Goal: Task Accomplishment & Management: Use online tool/utility

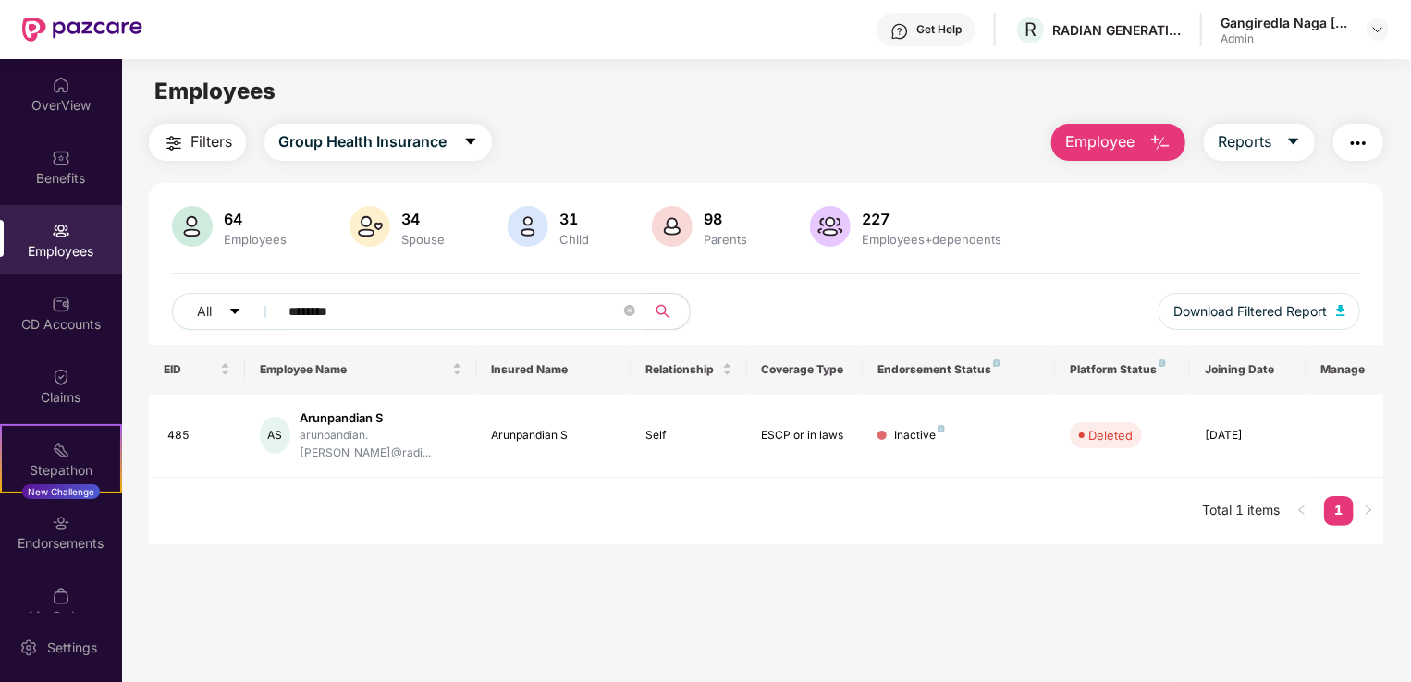
scroll to position [59, 0]
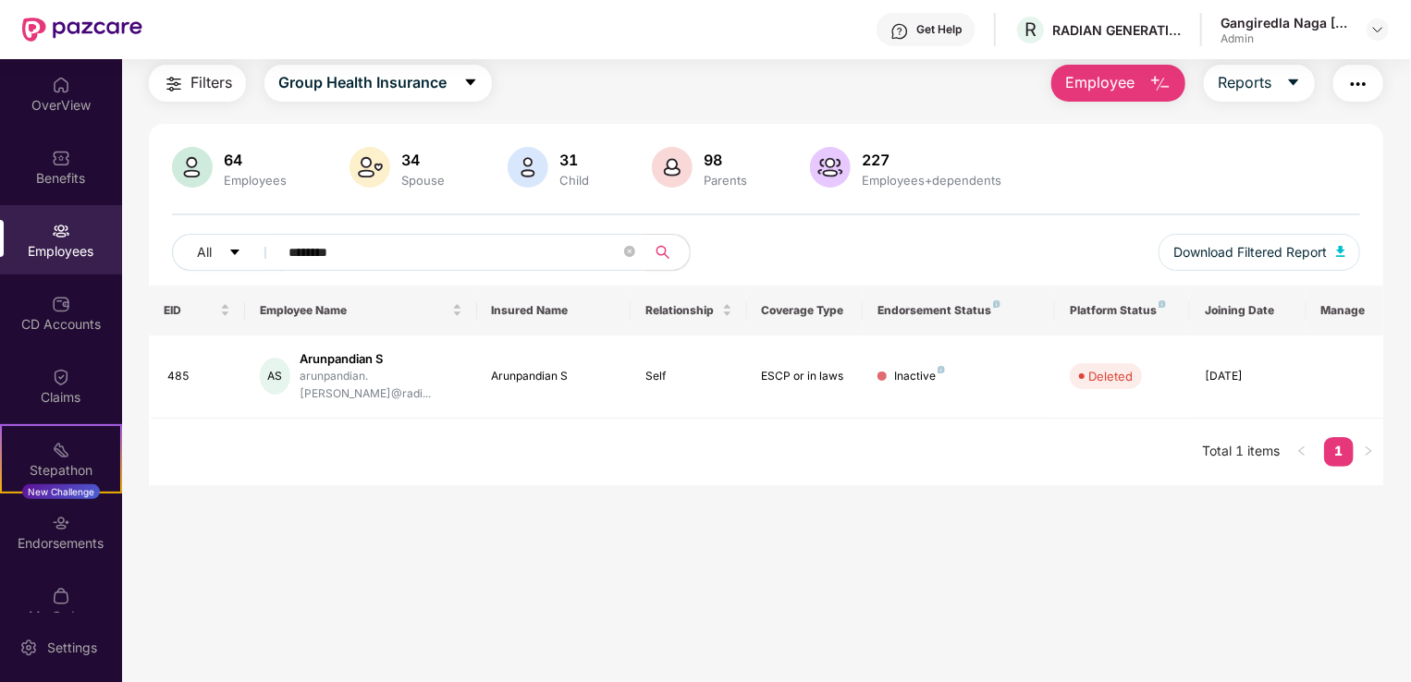
click at [630, 254] on icon "close-circle" at bounding box center [629, 251] width 11 height 11
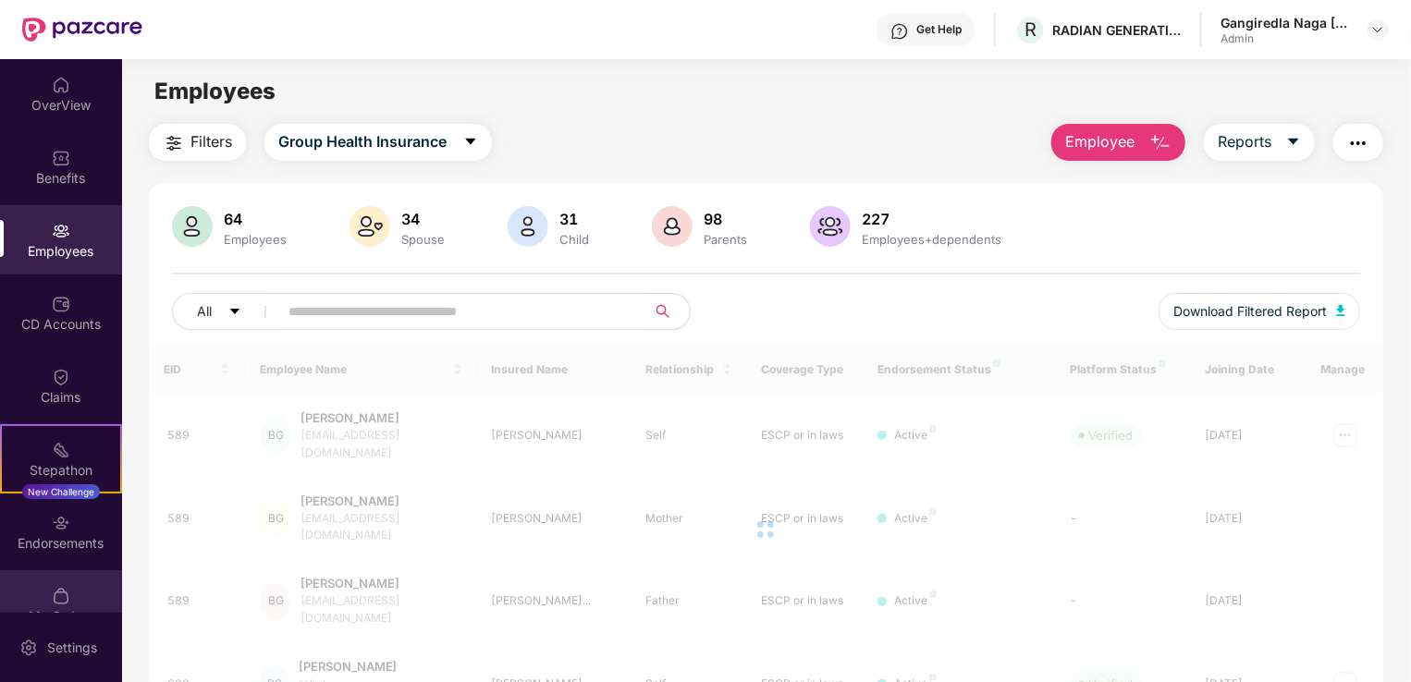
scroll to position [104, 0]
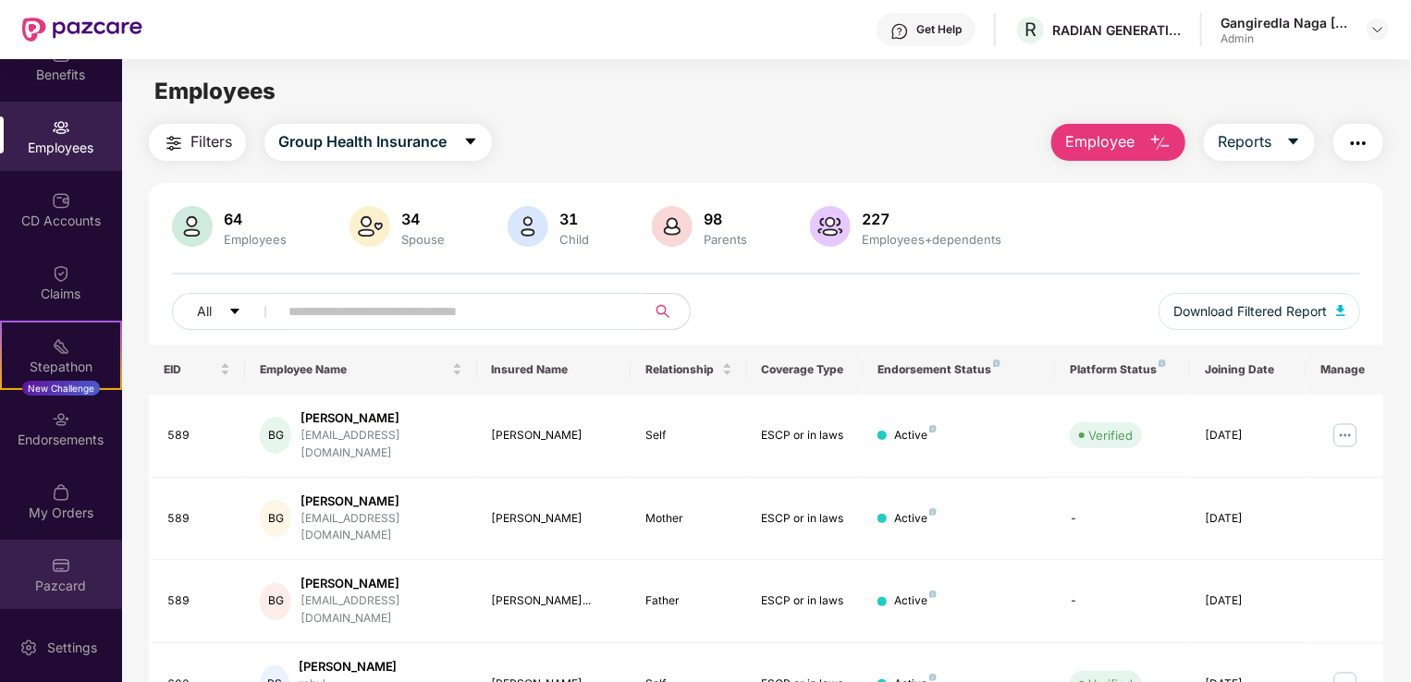
click at [67, 599] on div "Pazcard" at bounding box center [61, 574] width 122 height 69
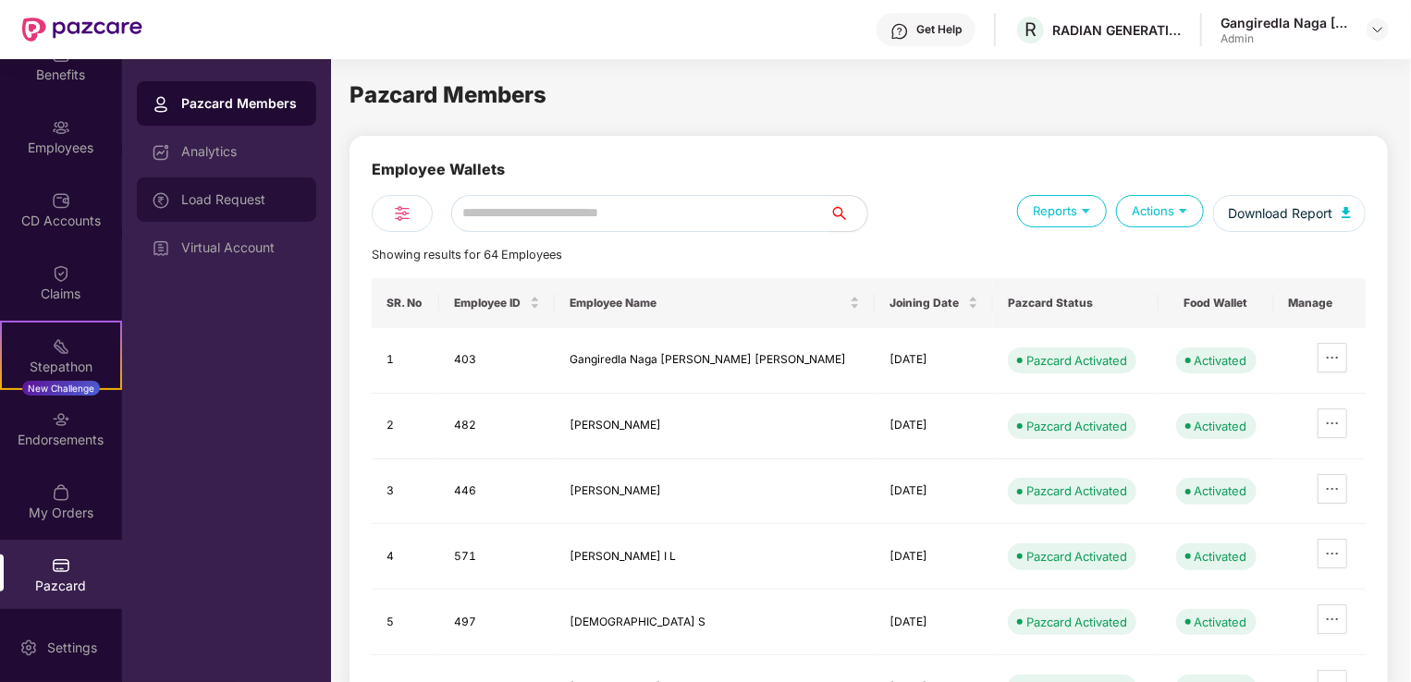
click at [249, 206] on div "Load Request" at bounding box center [226, 200] width 179 height 44
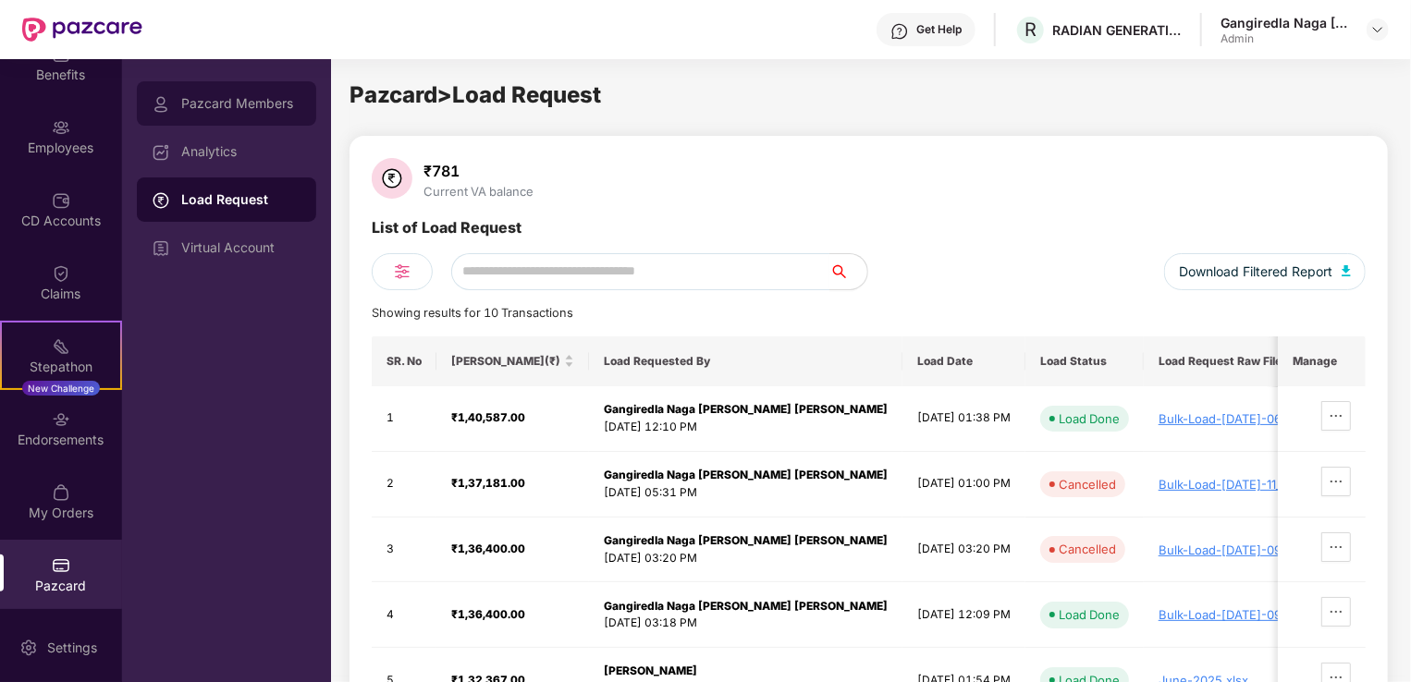
click at [239, 104] on div "Pazcard Members" at bounding box center [241, 103] width 120 height 15
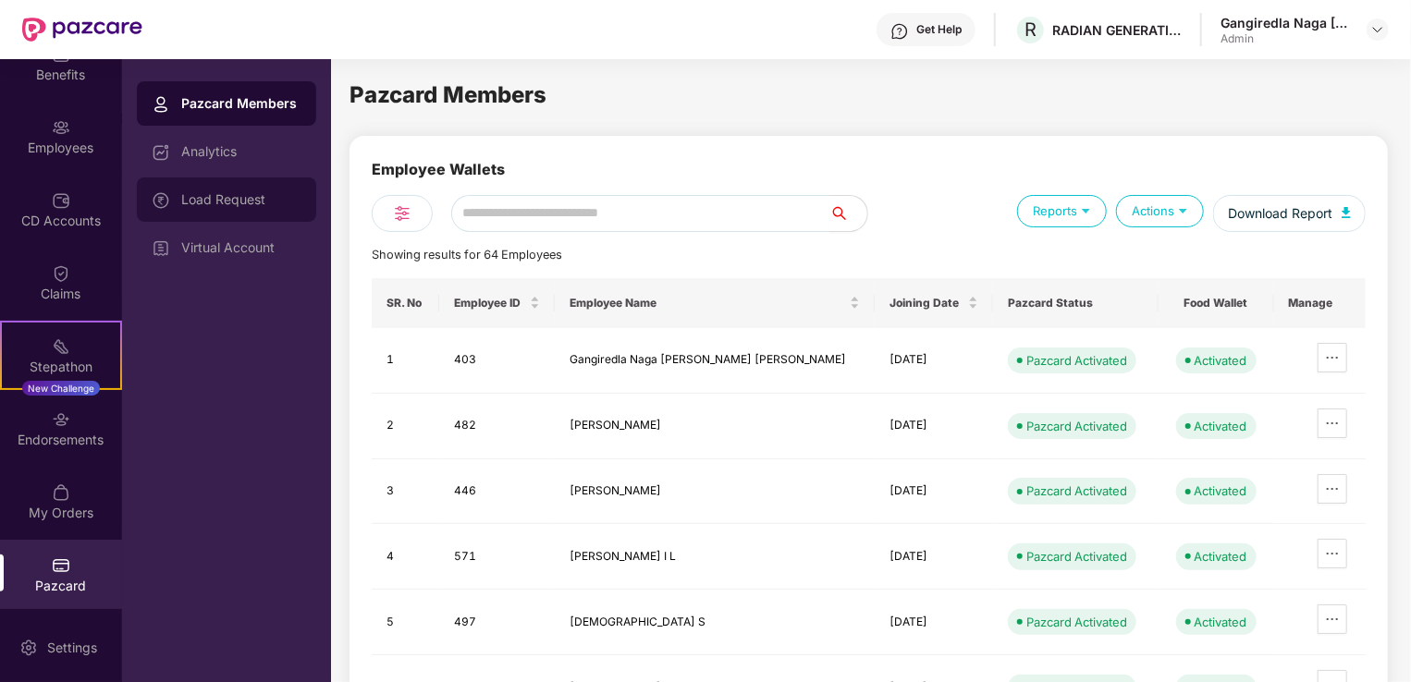
click at [226, 207] on div "Load Request" at bounding box center [226, 200] width 179 height 44
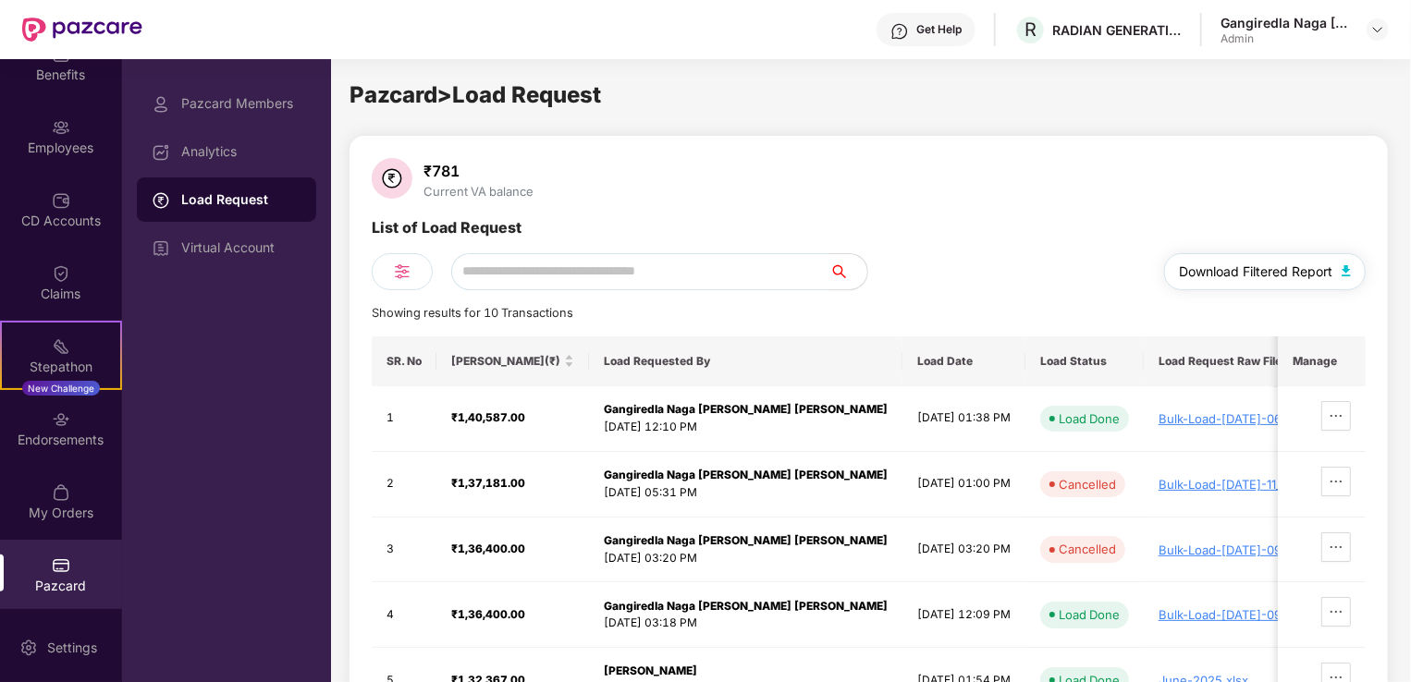
click at [1287, 269] on span "Download Filtered Report" at bounding box center [1256, 272] width 154 height 20
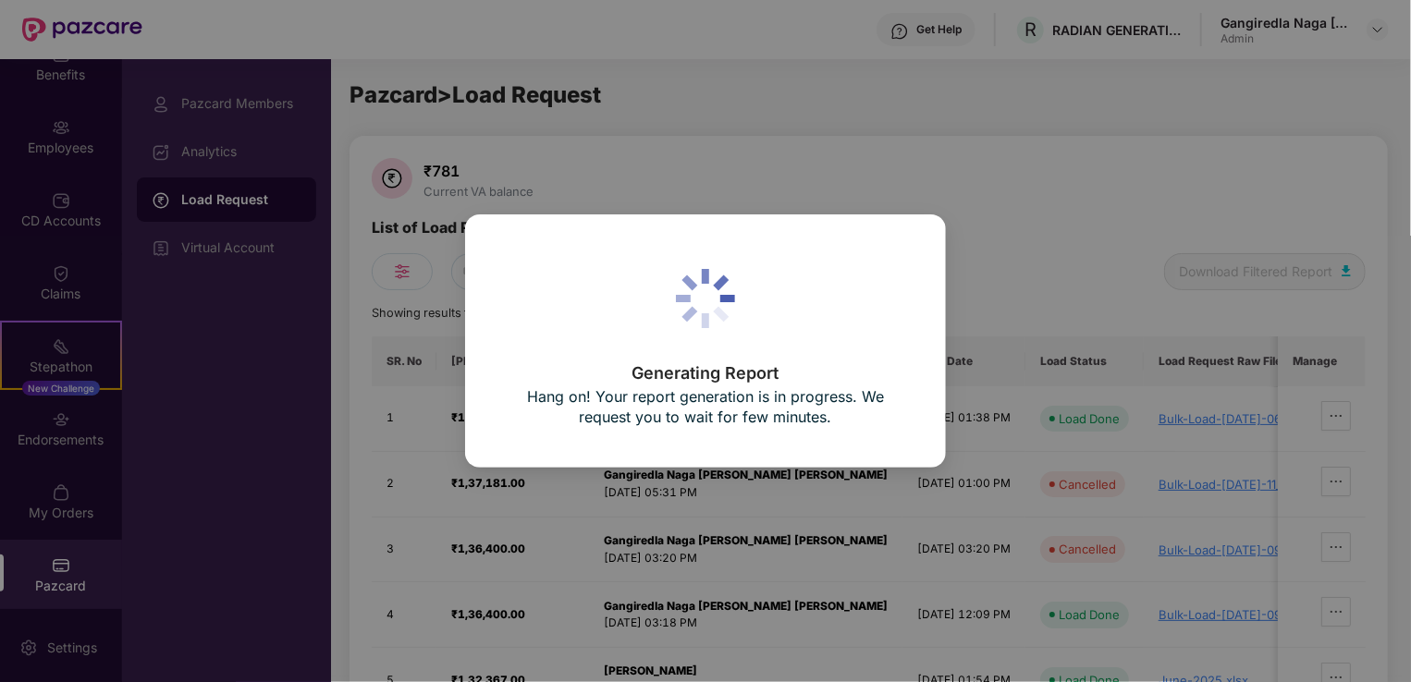
click at [1025, 202] on div "Generating Report Hang on! Your report generation is in progress. We request yo…" at bounding box center [705, 341] width 1411 height 682
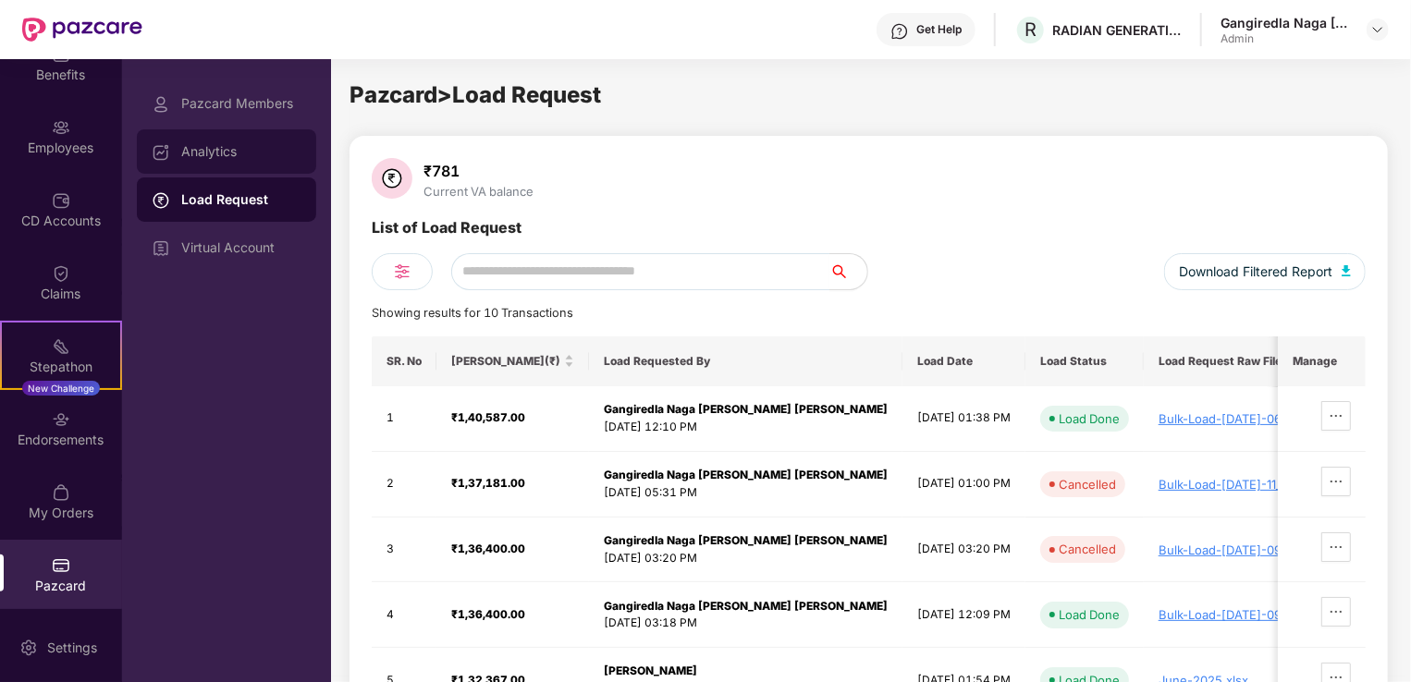
click at [250, 144] on div "Analytics" at bounding box center [241, 151] width 120 height 15
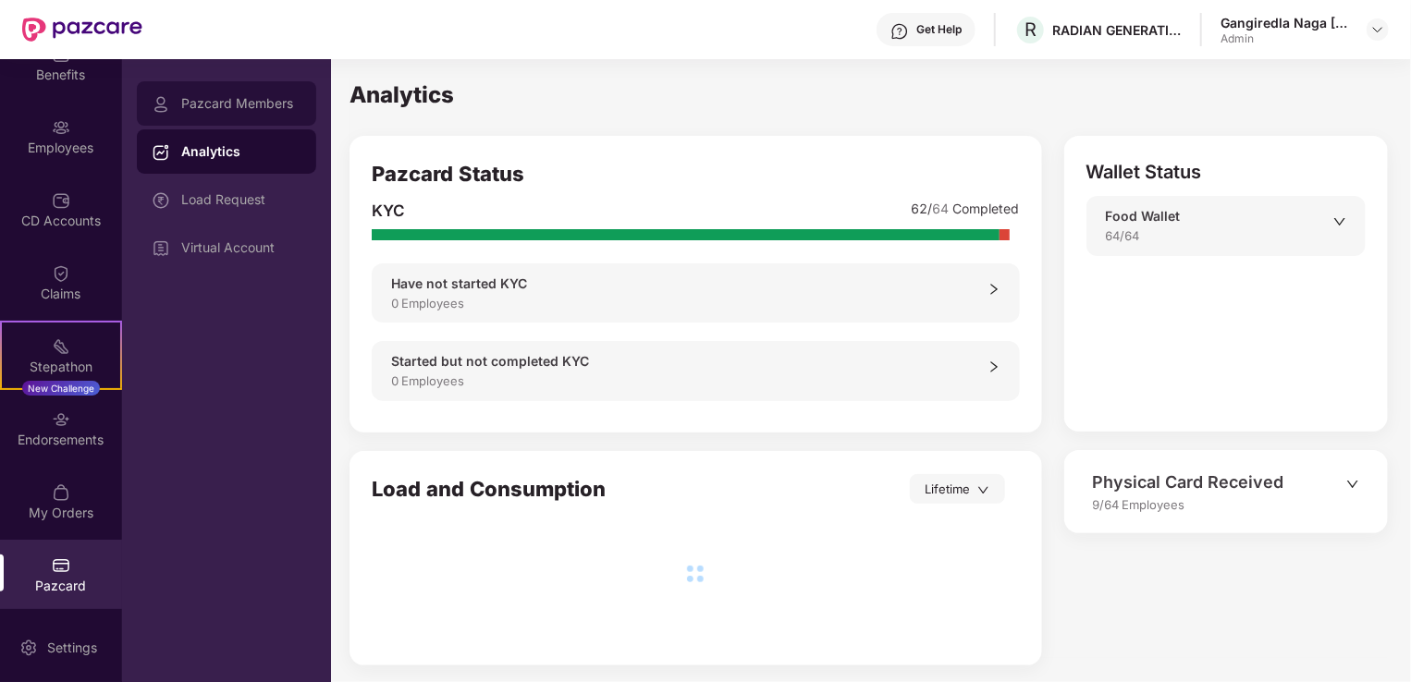
click at [248, 109] on div "Pazcard Members" at bounding box center [241, 103] width 120 height 15
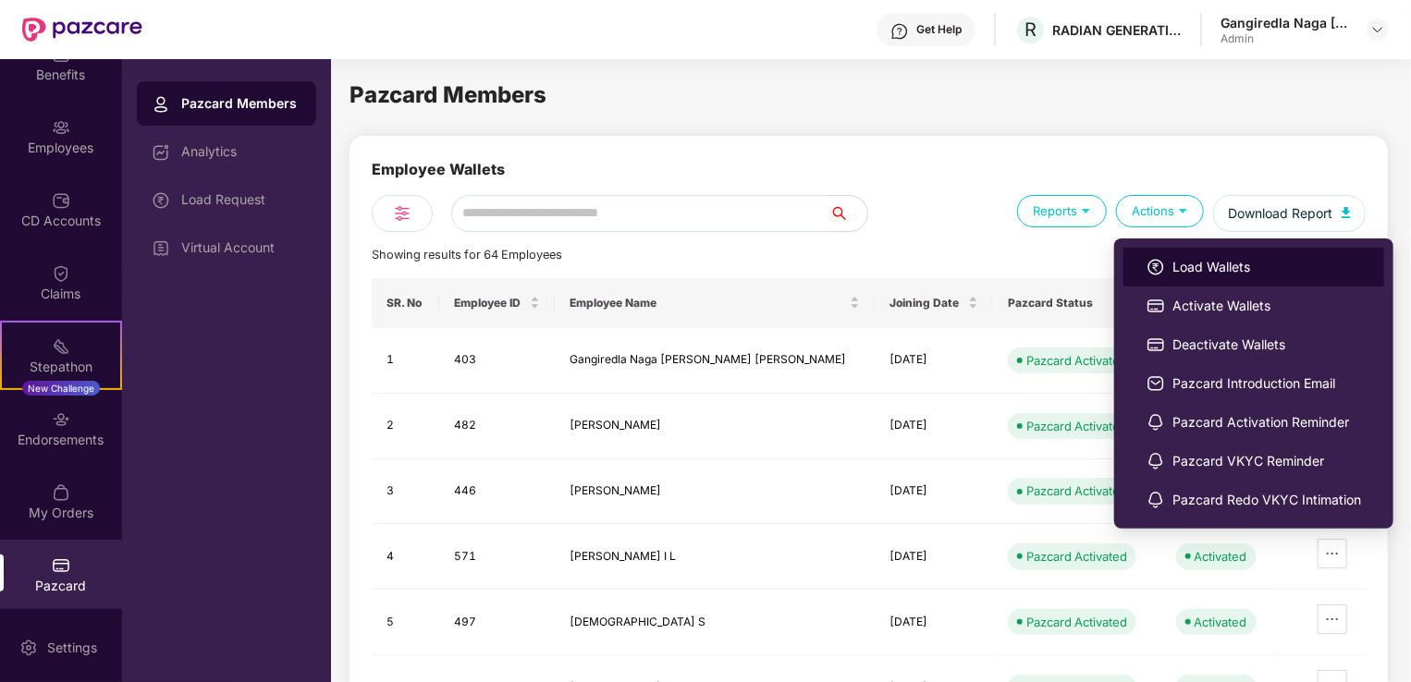
click at [1185, 267] on span "Load Wallets" at bounding box center [1267, 267] width 189 height 20
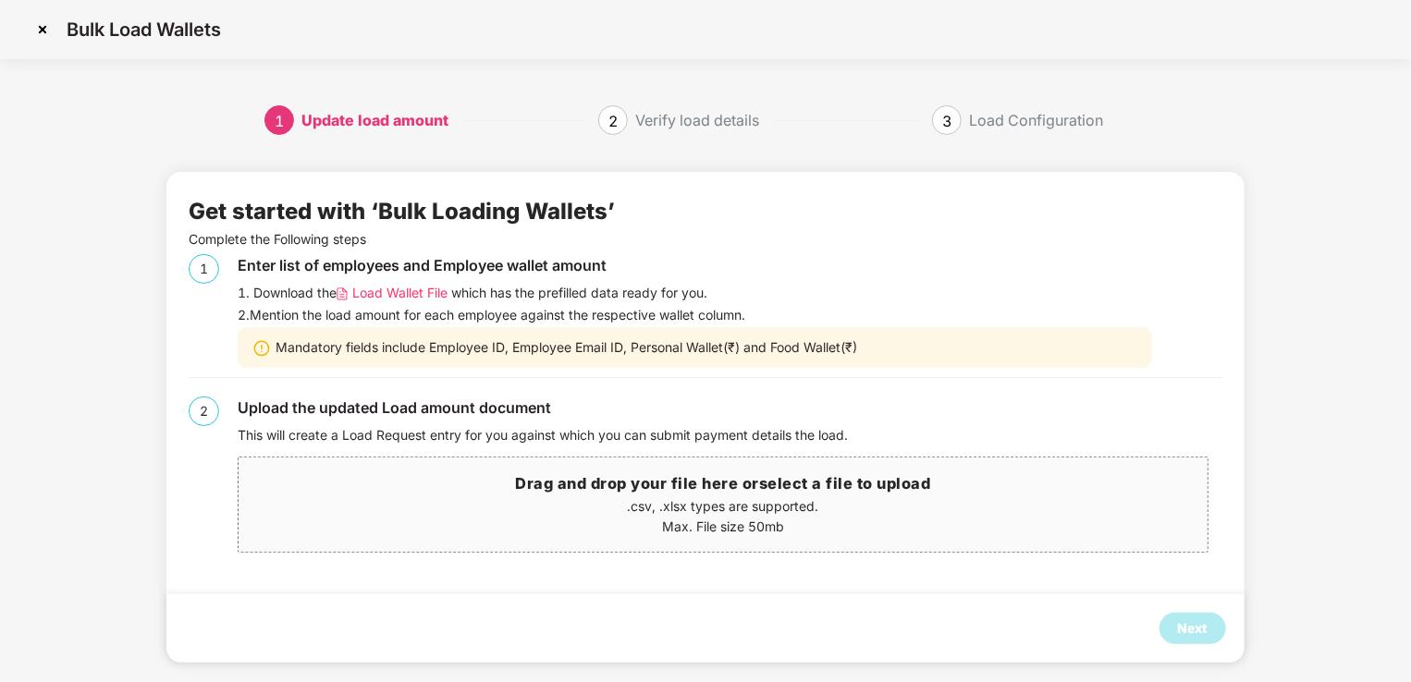
click at [415, 290] on span "Load Wallet File" at bounding box center [399, 293] width 95 height 20
click at [47, 24] on img at bounding box center [43, 30] width 30 height 30
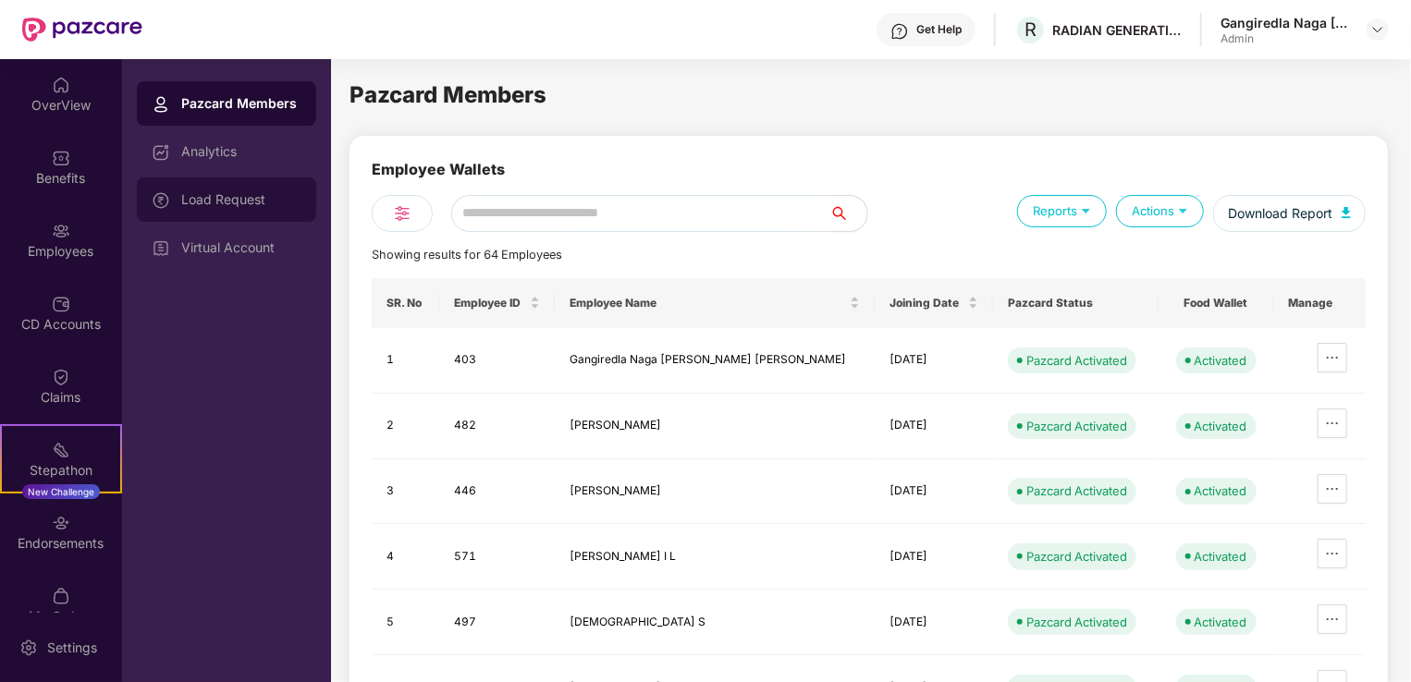
click at [222, 202] on div "Load Request" at bounding box center [241, 199] width 120 height 15
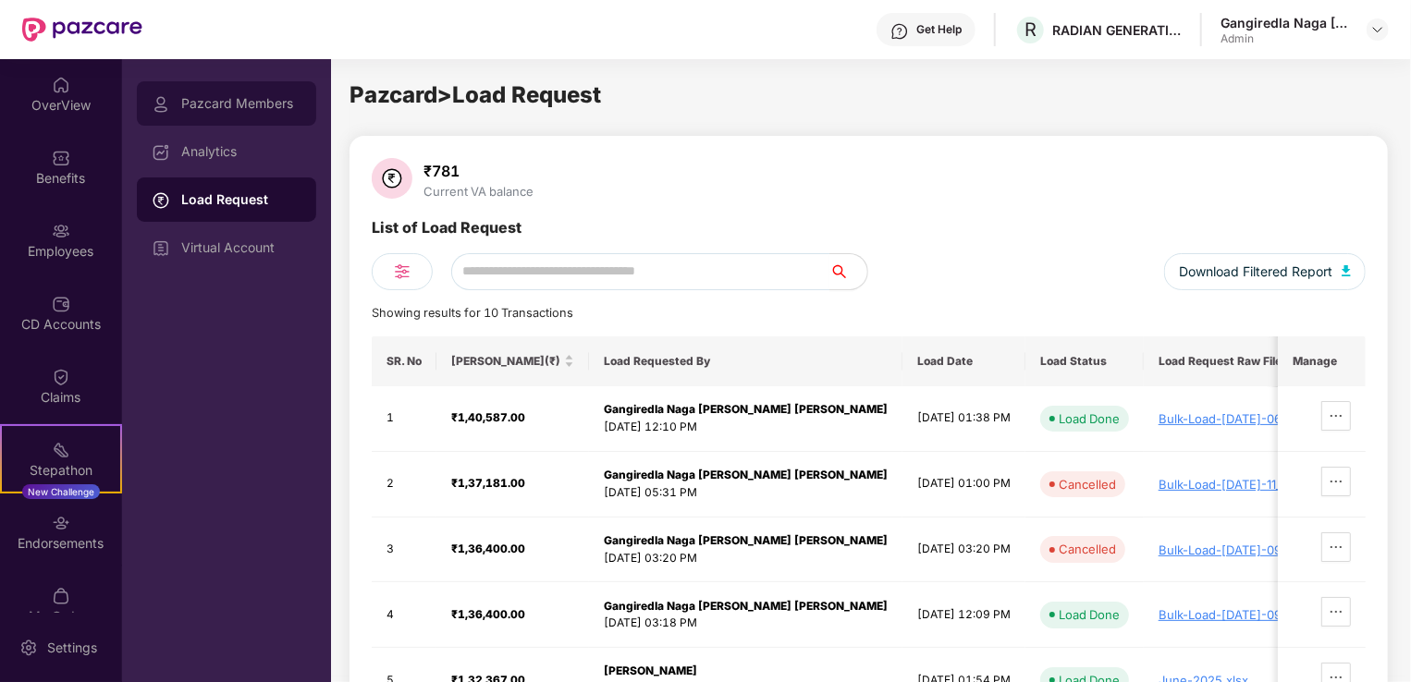
click at [215, 110] on div "Pazcard Members" at bounding box center [241, 103] width 120 height 15
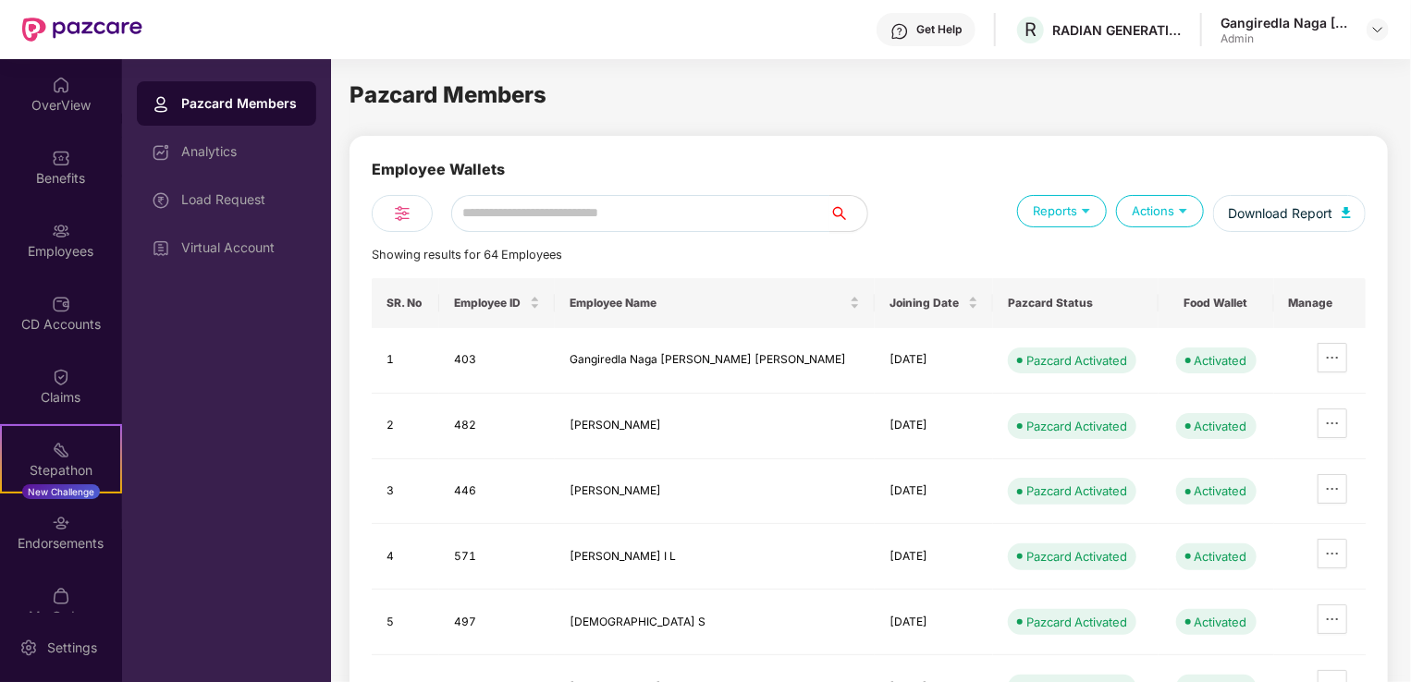
click at [1159, 209] on div "Actions" at bounding box center [1160, 211] width 88 height 32
click at [1161, 211] on div "Actions" at bounding box center [1160, 211] width 88 height 32
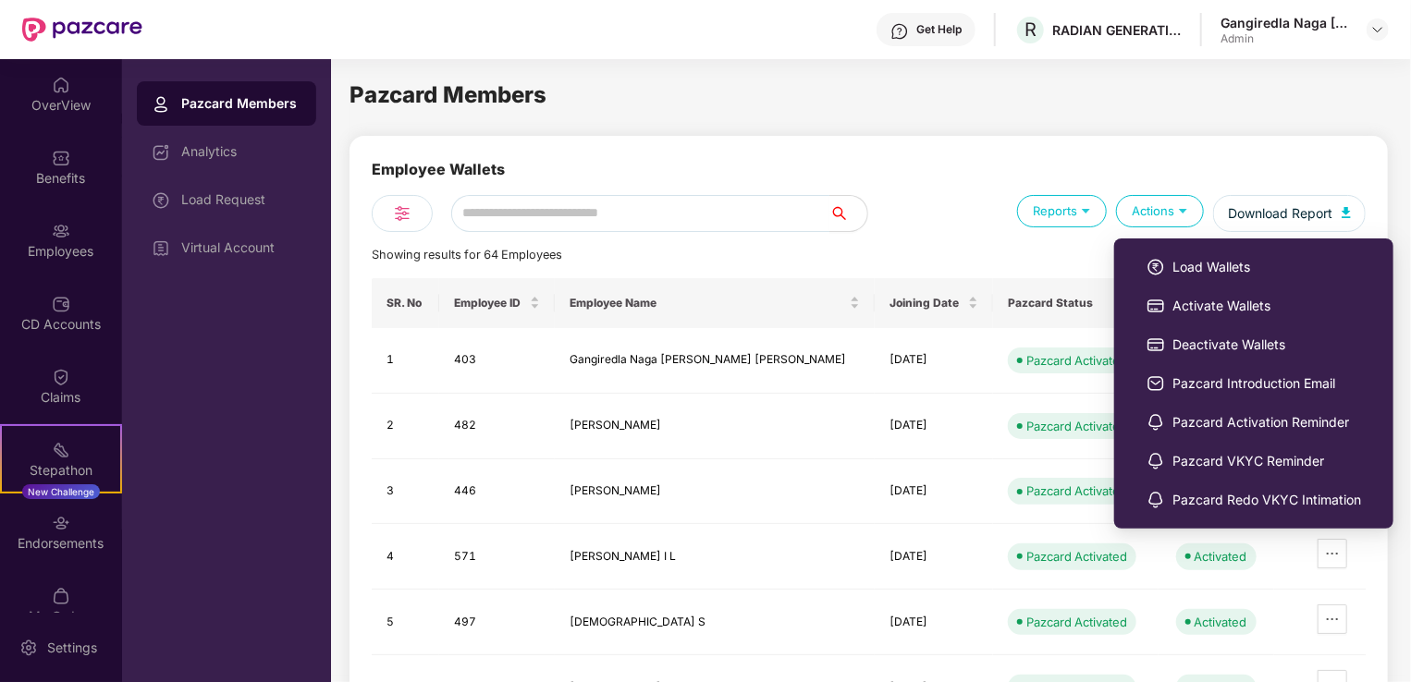
click at [1134, 210] on div "Actions" at bounding box center [1160, 211] width 88 height 32
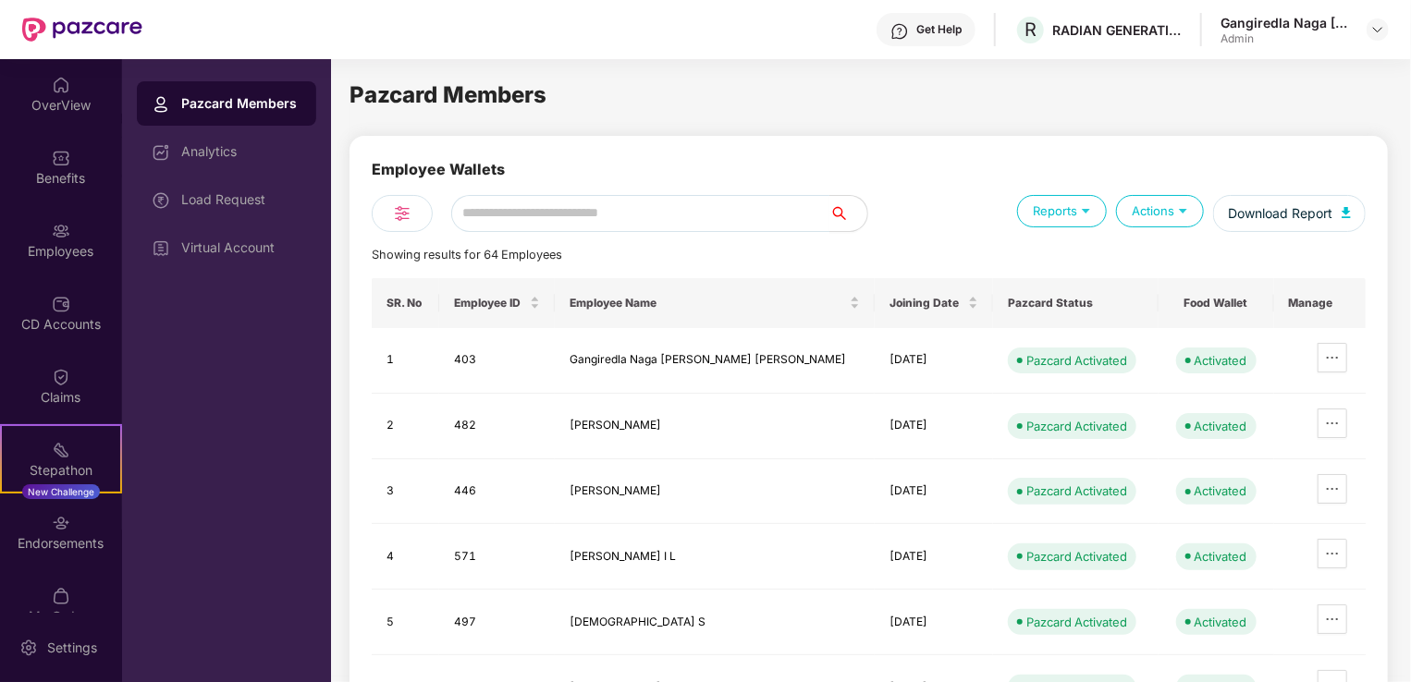
click at [1199, 268] on div "Employee Wallets Reports Actions Download Report Showing results for 64 Employe…" at bounding box center [869, 538] width 994 height 761
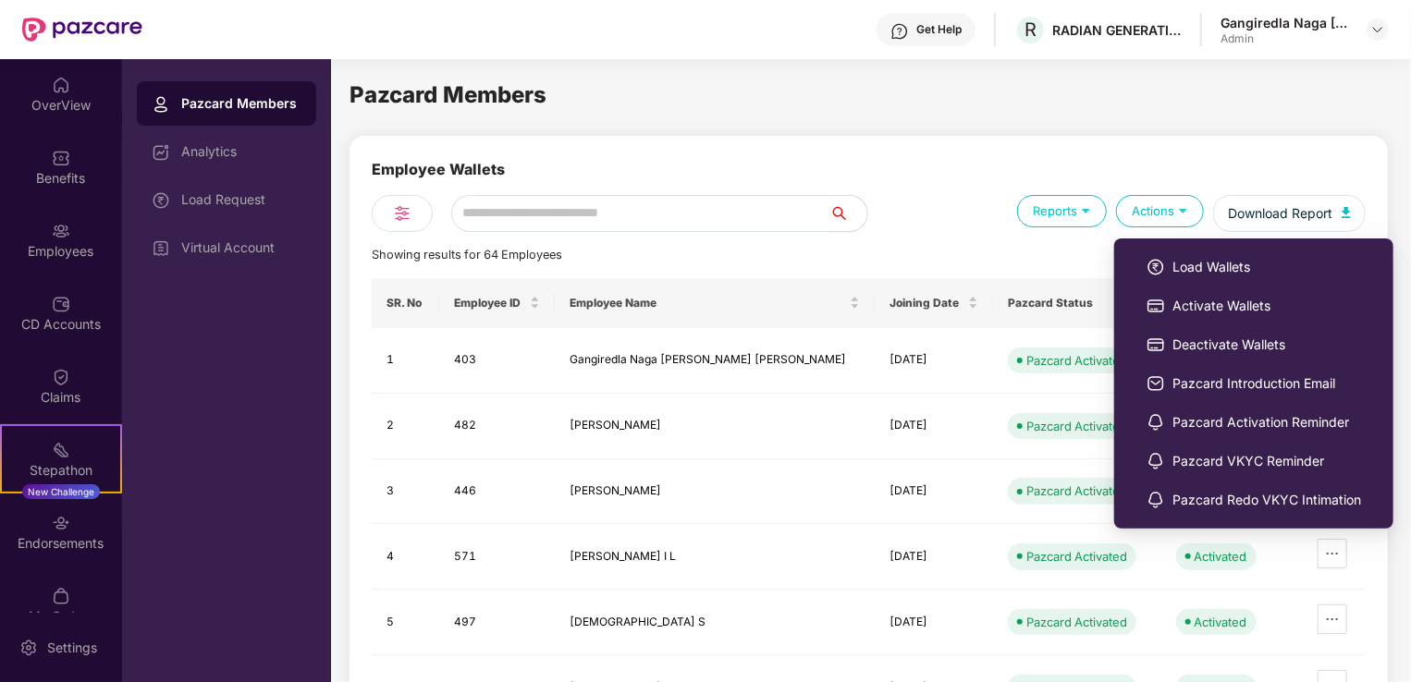
click at [1178, 213] on img at bounding box center [1183, 211] width 18 height 18
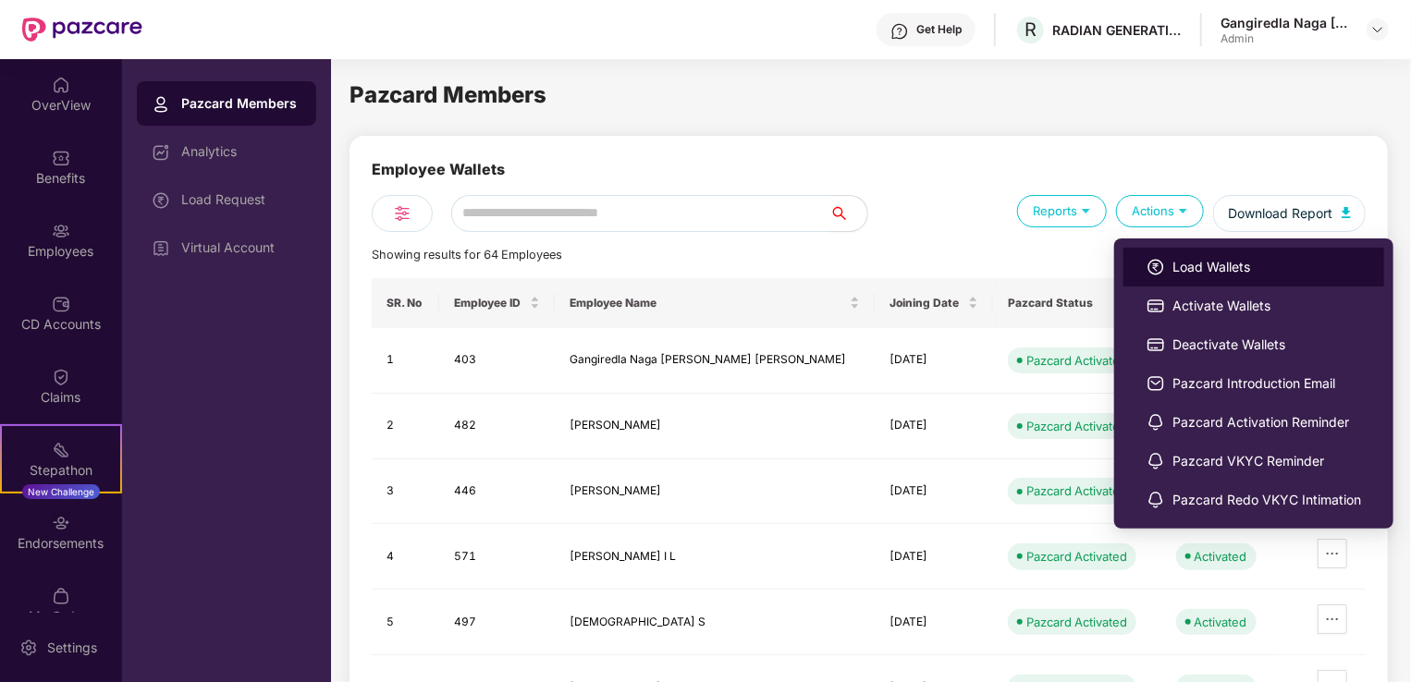
click at [1187, 268] on span "Load Wallets" at bounding box center [1267, 267] width 189 height 20
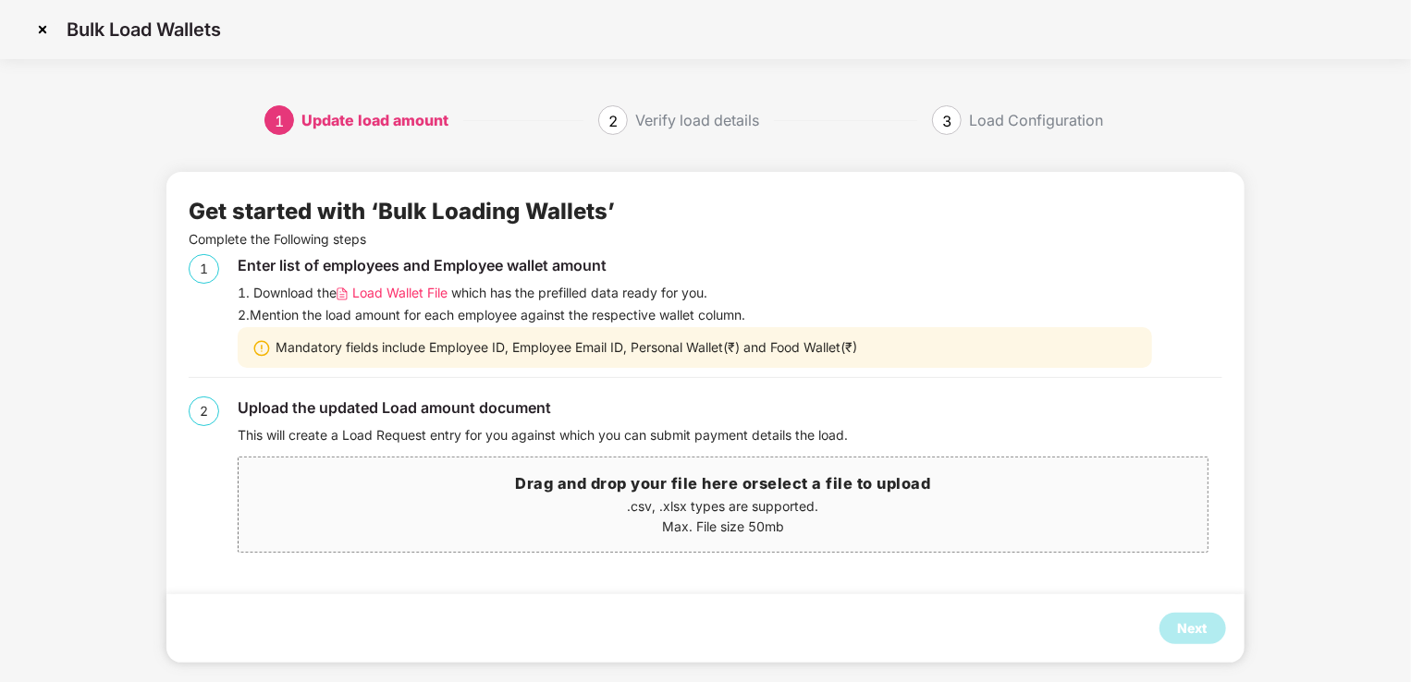
click at [587, 501] on p ".csv, .xlsx types are supported." at bounding box center [723, 507] width 968 height 20
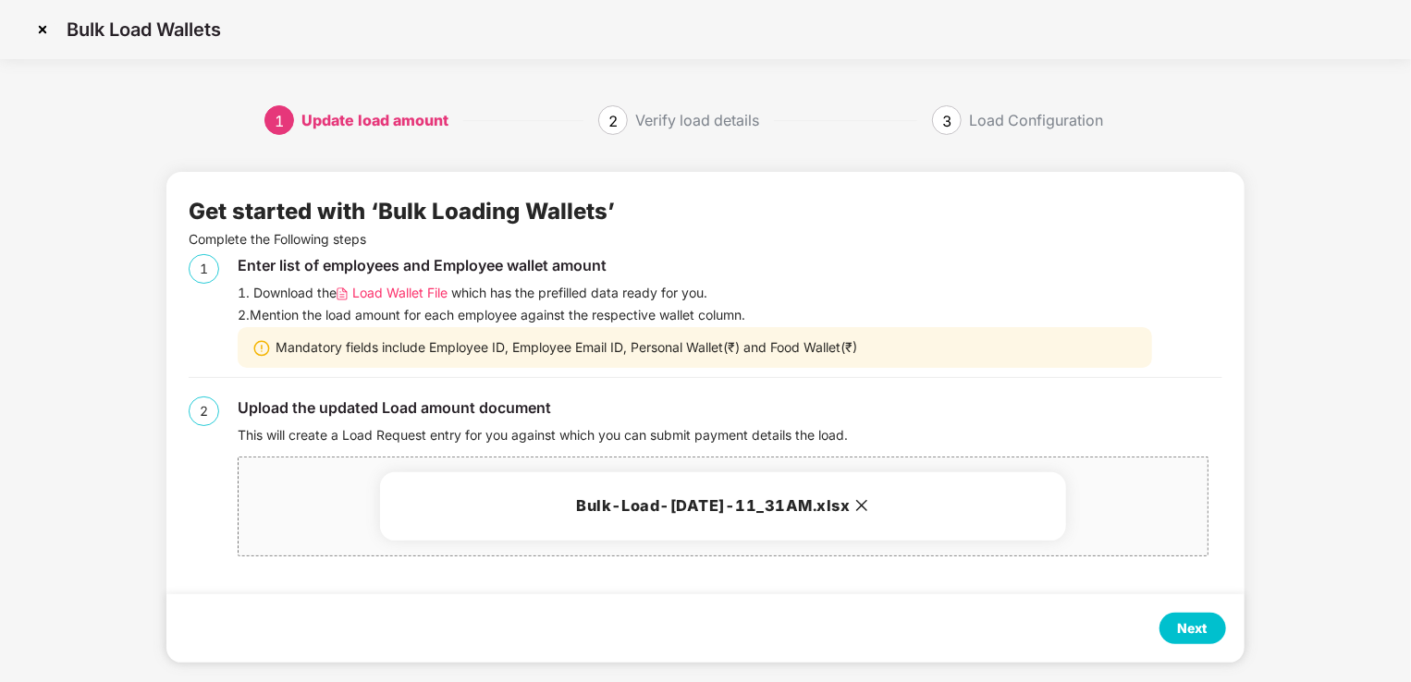
click at [869, 500] on icon "close" at bounding box center [861, 505] width 15 height 15
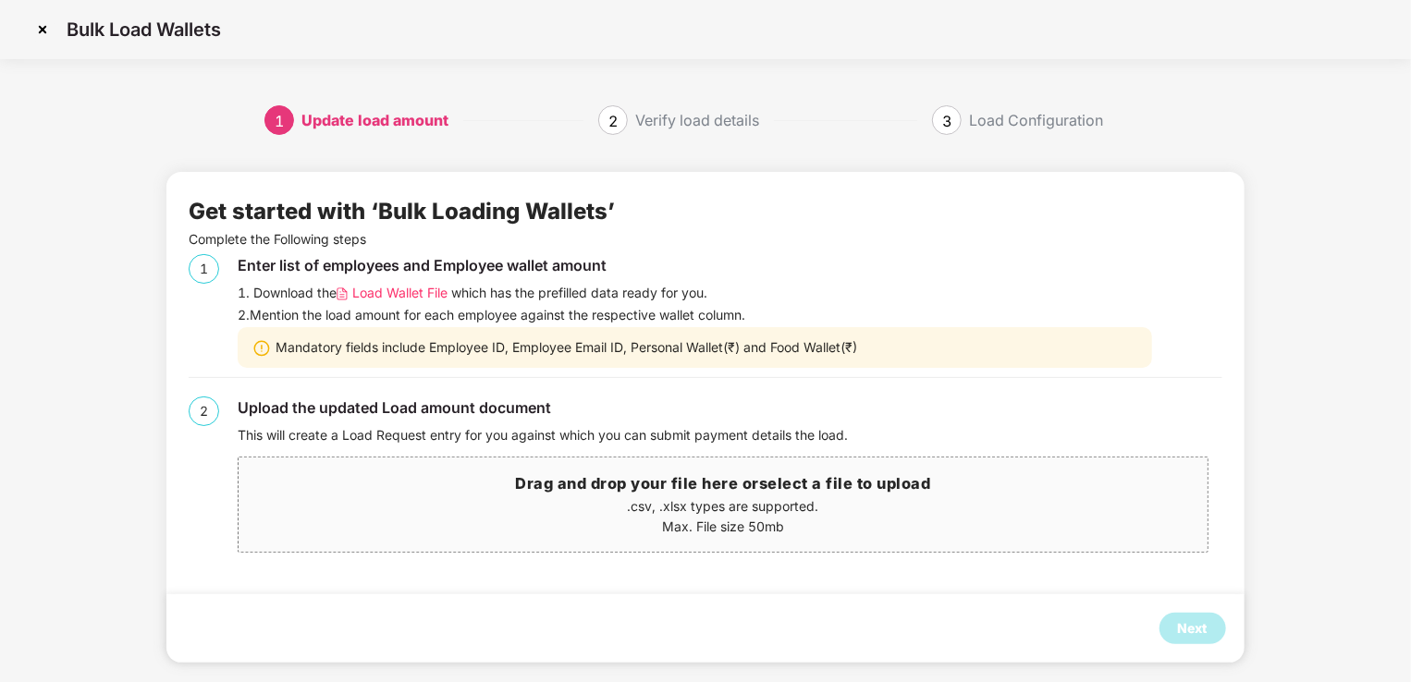
click at [784, 501] on p ".csv, .xlsx types are supported." at bounding box center [723, 507] width 968 height 20
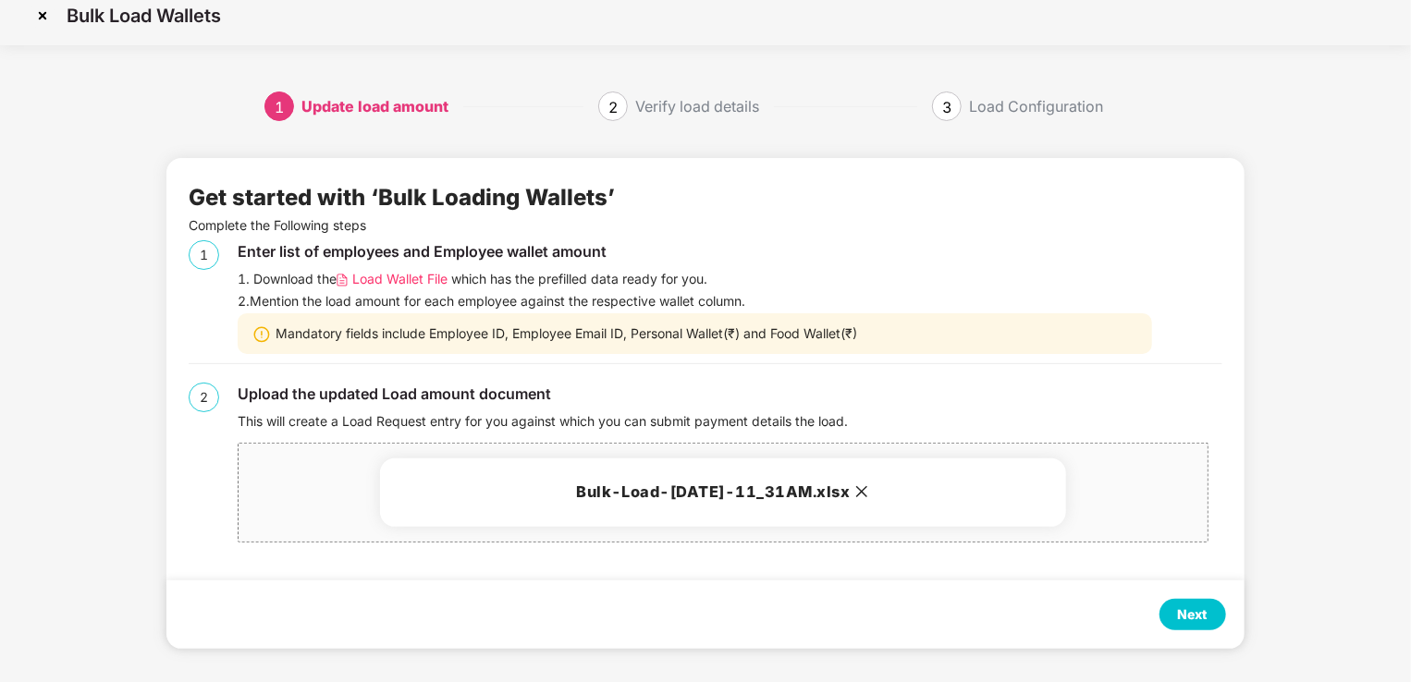
scroll to position [18, 0]
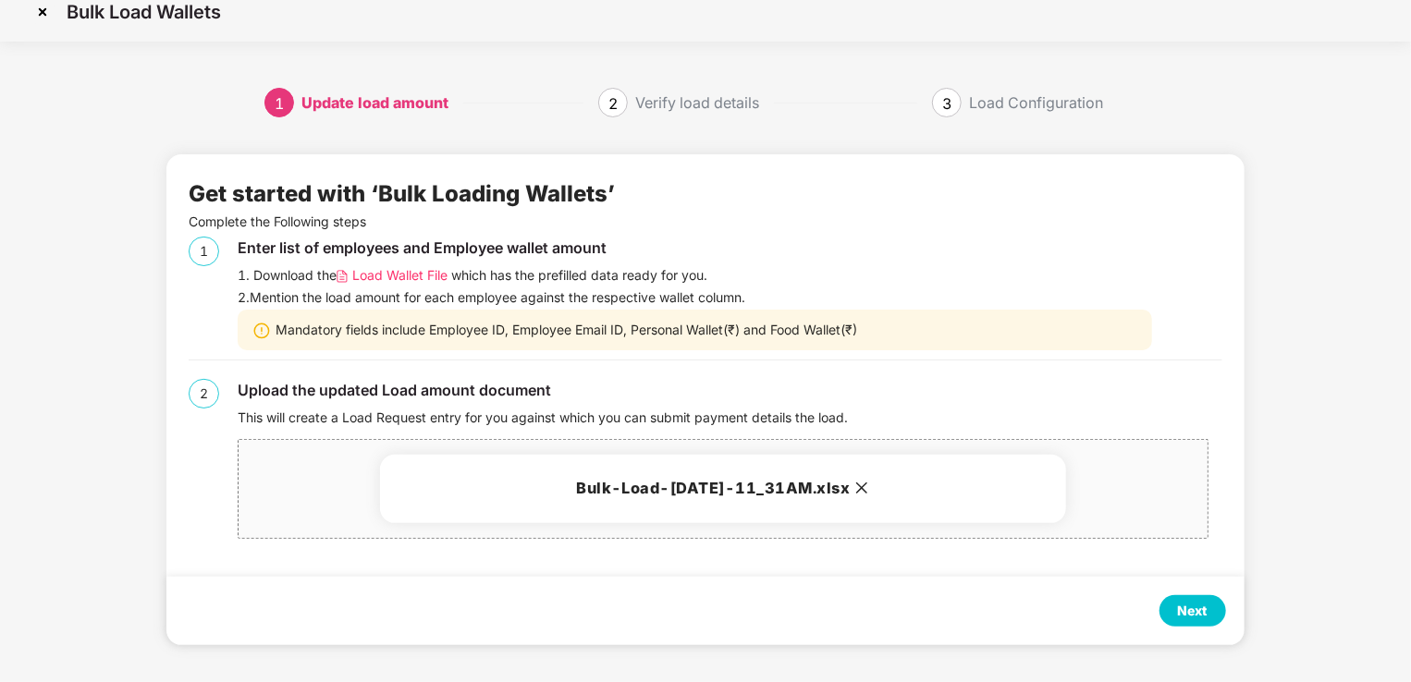
click at [1176, 620] on div "Next" at bounding box center [1193, 611] width 67 height 31
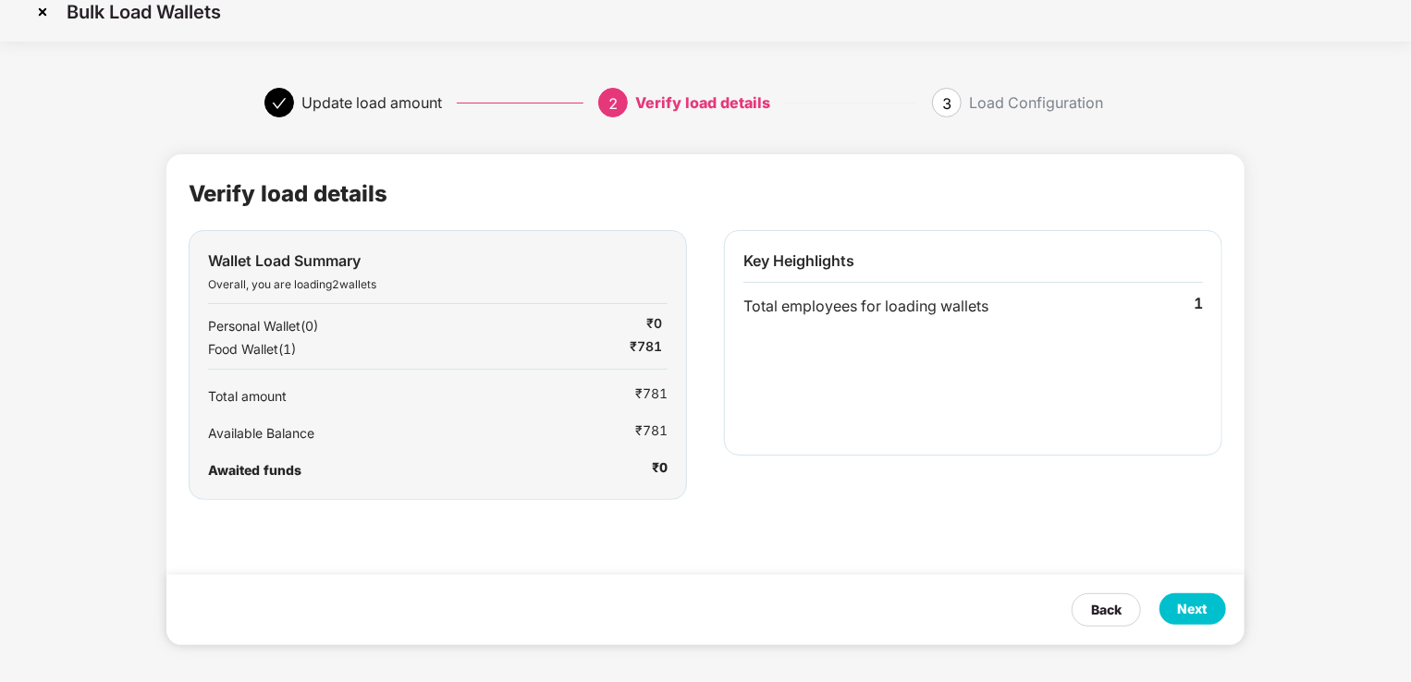
click at [1207, 608] on div "Next" at bounding box center [1193, 609] width 30 height 20
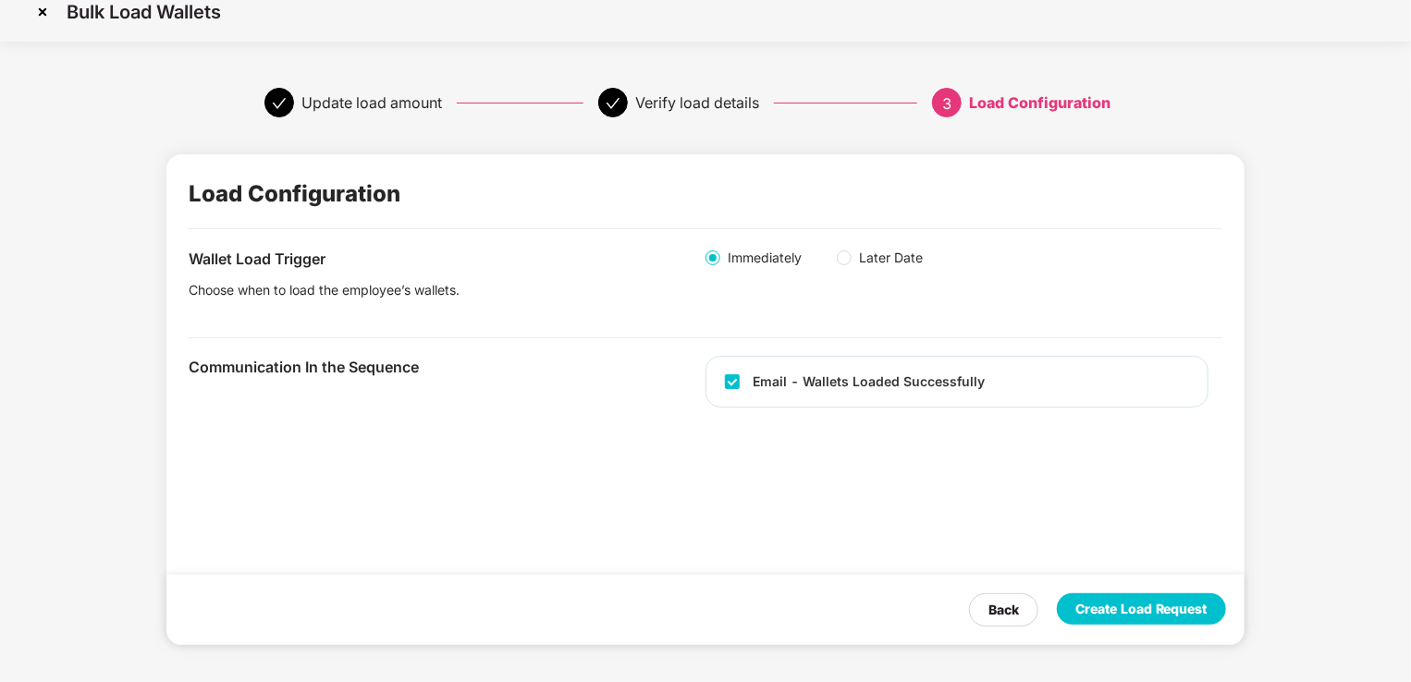
click at [1191, 608] on div "Create Load Request" at bounding box center [1141, 609] width 132 height 20
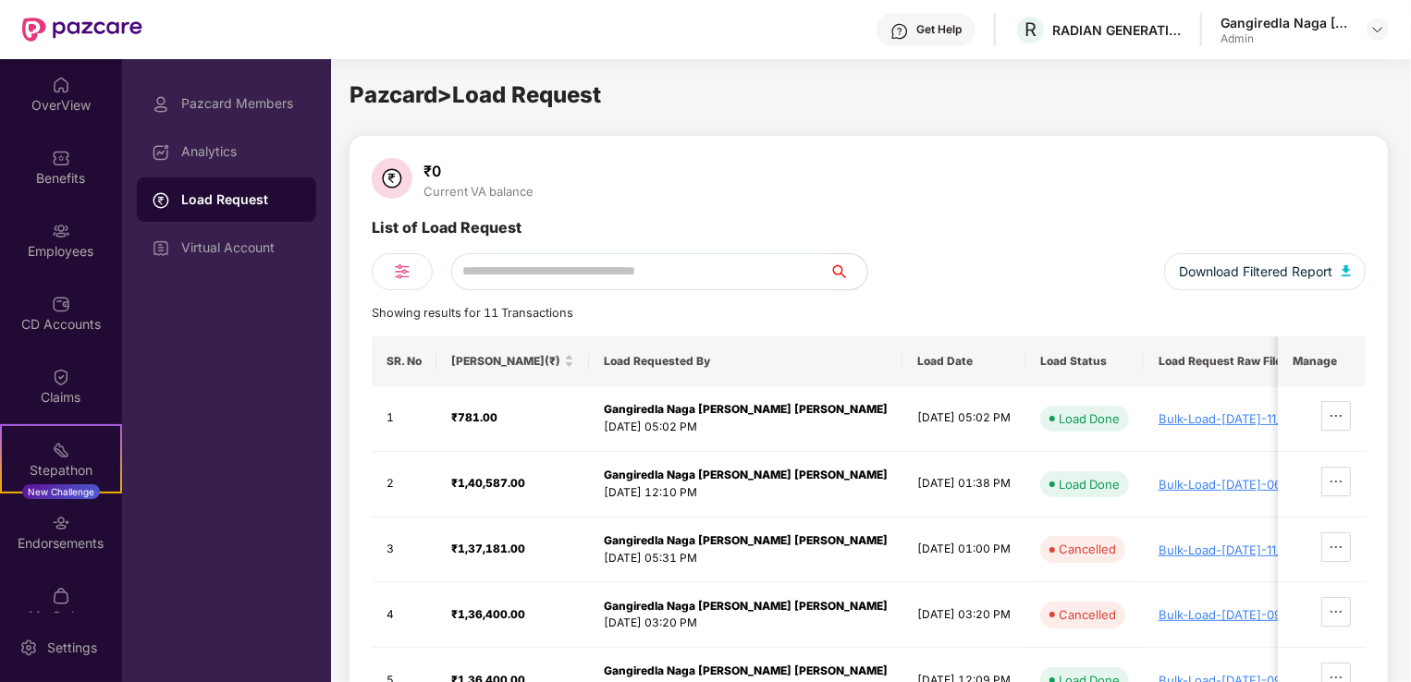
click at [681, 193] on div "₹0 Current VA balance" at bounding box center [869, 180] width 994 height 44
click at [731, 182] on div "₹0 Current VA balance" at bounding box center [869, 180] width 994 height 44
click at [810, 181] on div "₹0 Current VA balance" at bounding box center [869, 180] width 994 height 44
